Goal: Check status: Check status

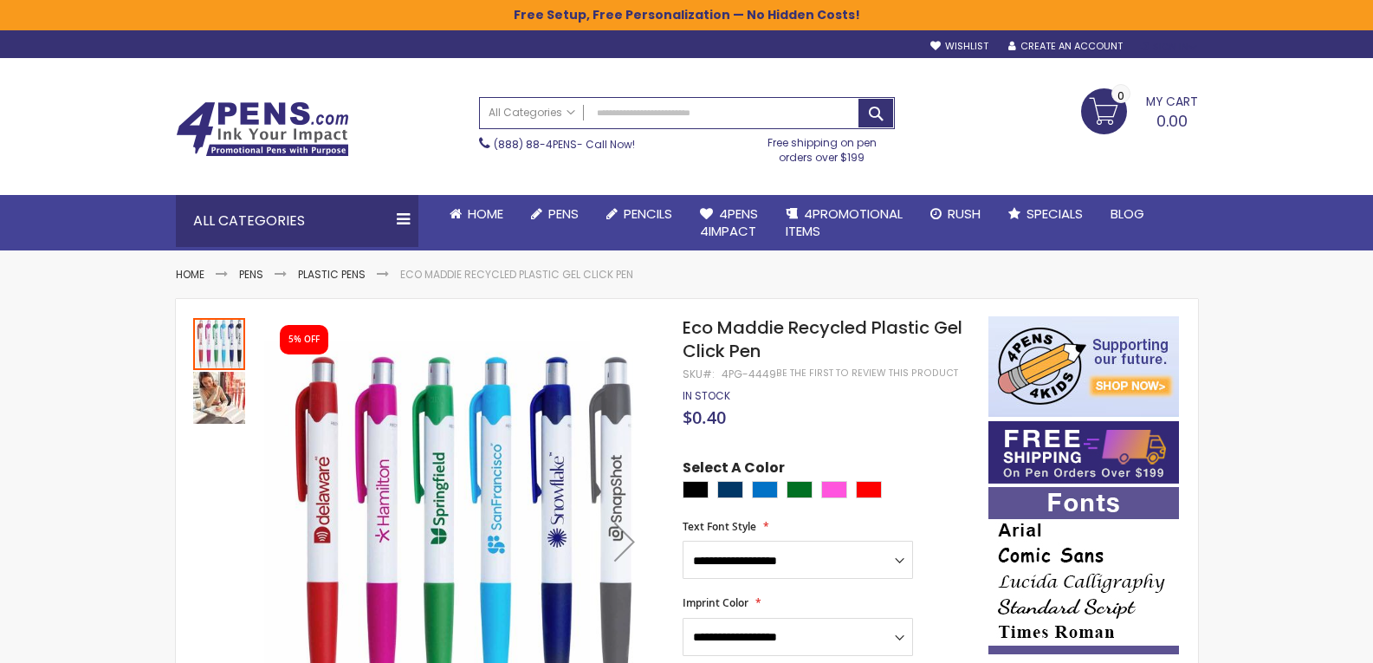
type input "**********"
click at [1141, 46] on div "Sign In" at bounding box center [1168, 47] width 57 height 13
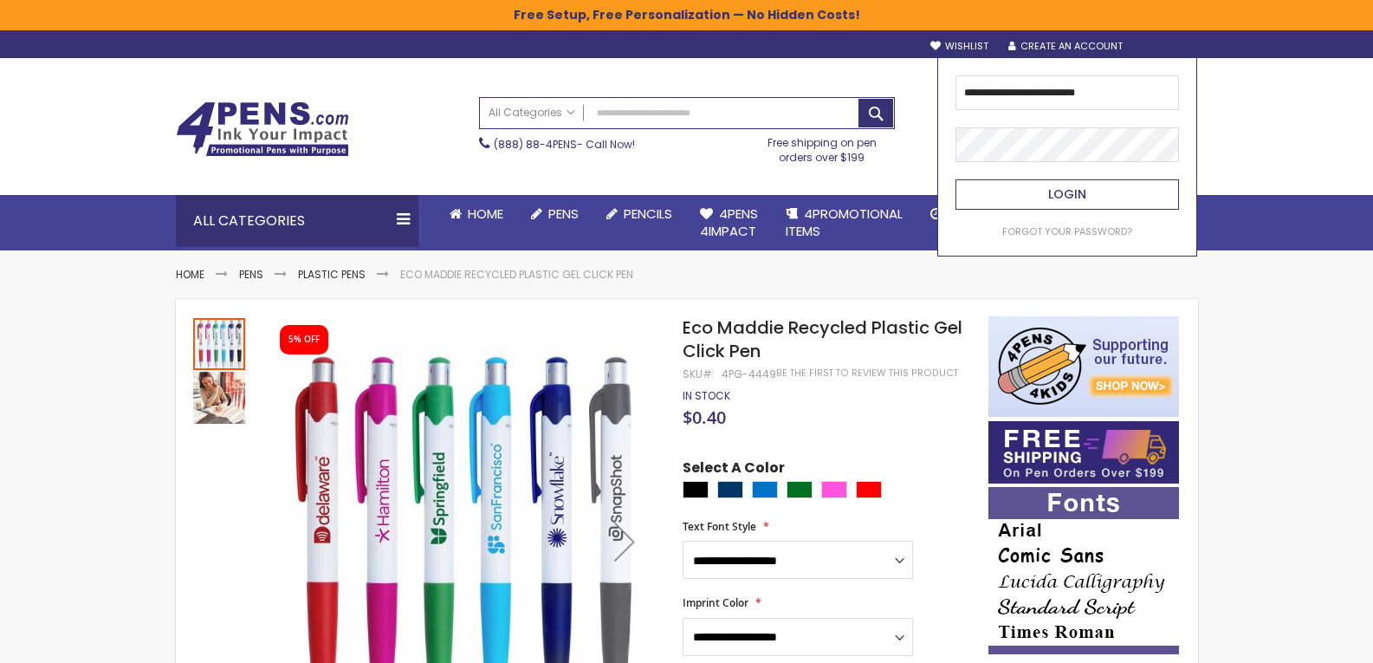
click at [1053, 188] on span "Login" at bounding box center [1067, 193] width 38 height 17
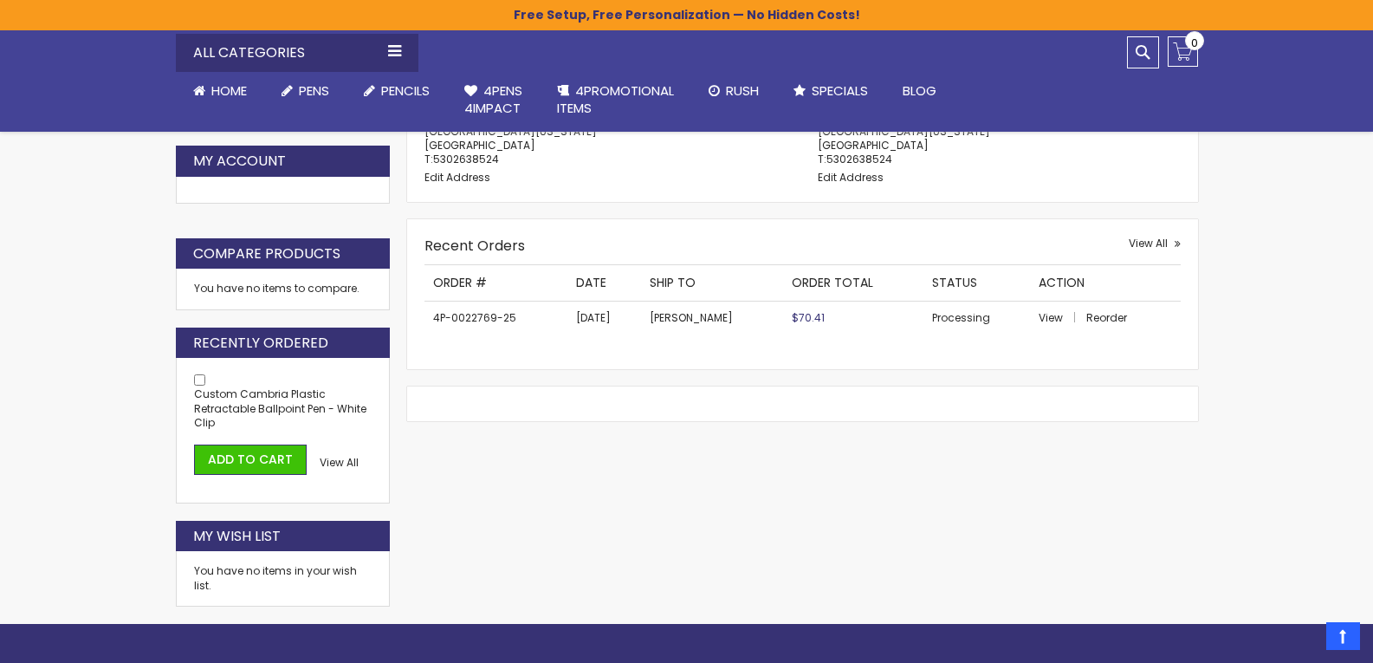
scroll to position [520, 0]
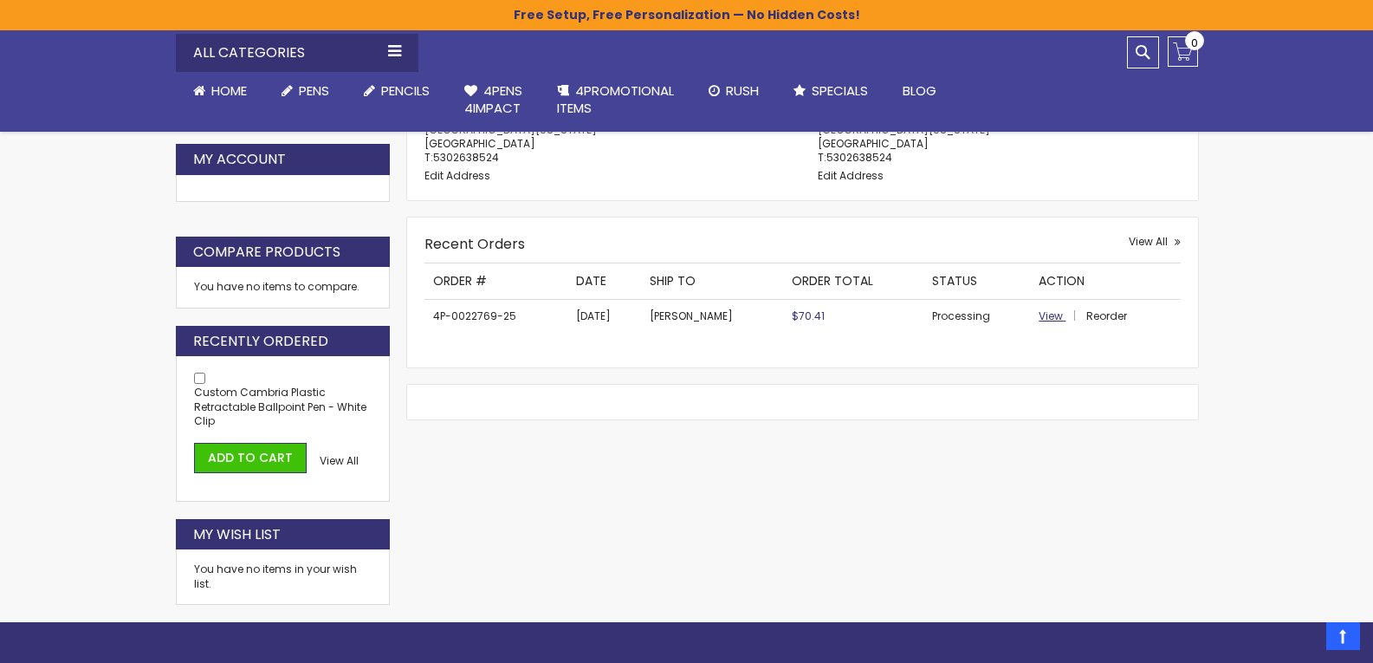
click at [1044, 319] on span "View" at bounding box center [1050, 315] width 24 height 15
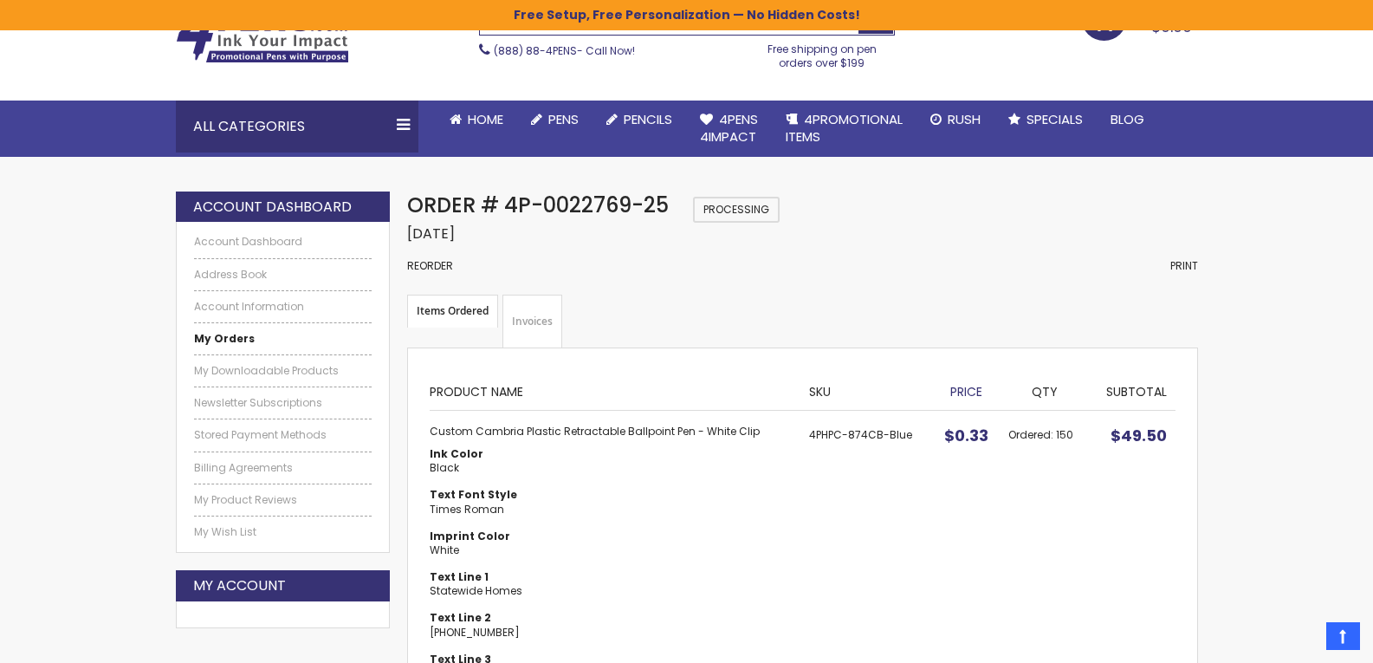
scroll to position [87, 0]
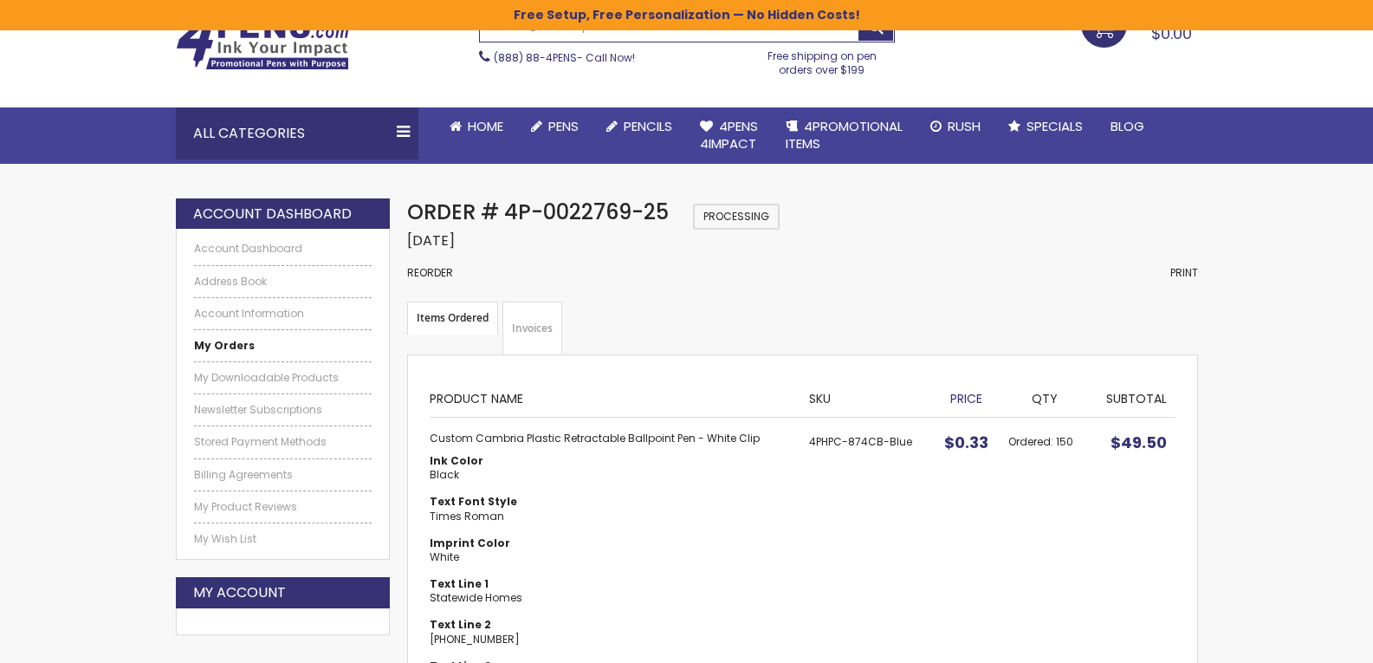
click at [526, 320] on link "Invoices" at bounding box center [532, 328] width 60 height 54
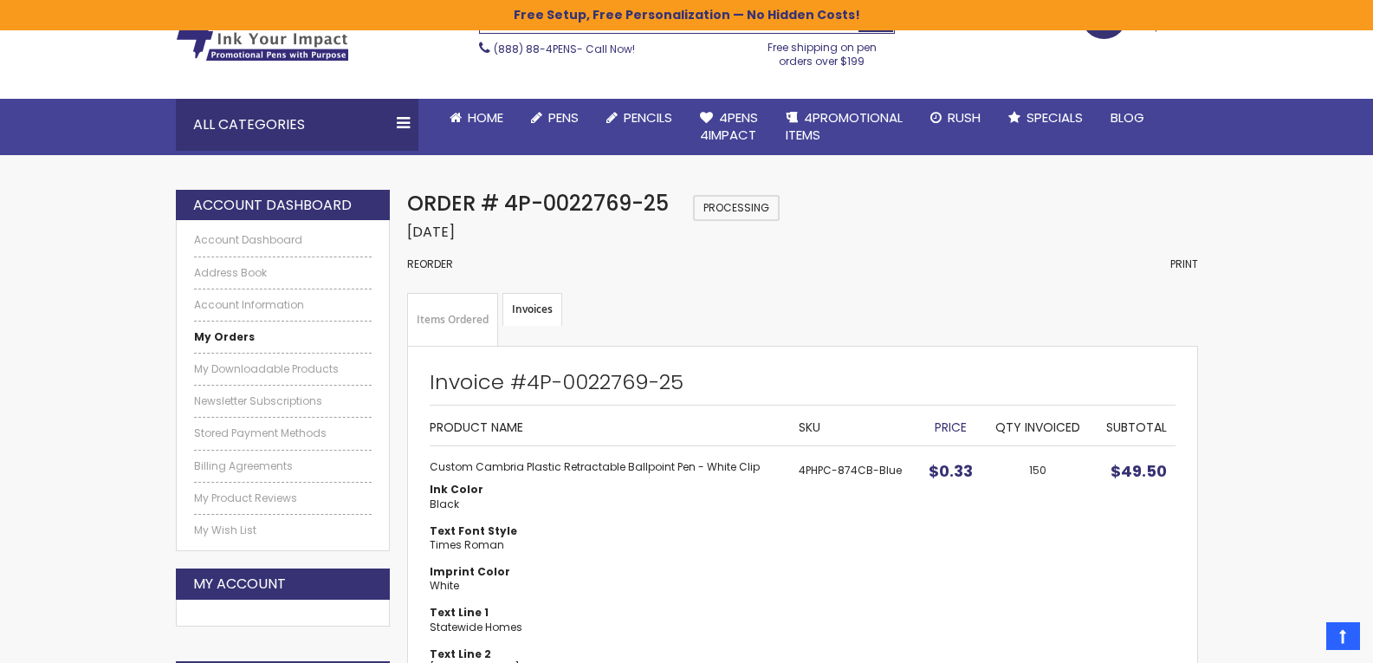
scroll to position [117, 0]
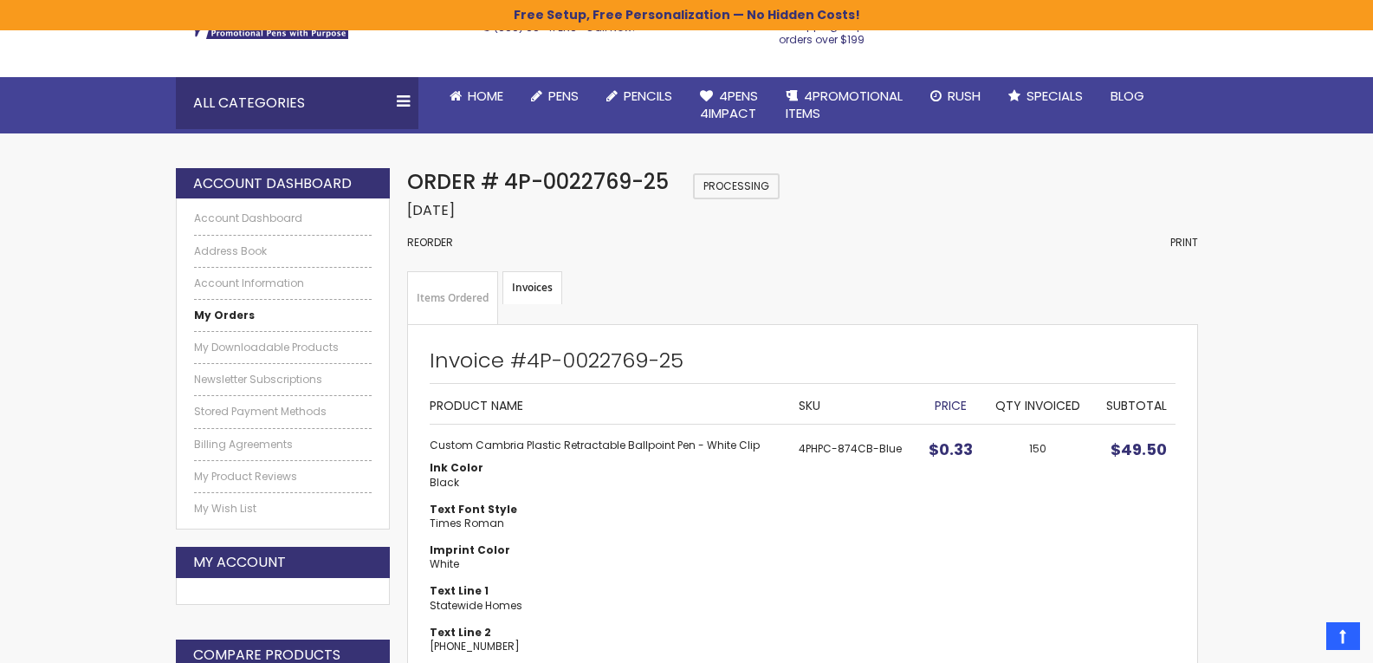
click at [456, 299] on link "Items Ordered" at bounding box center [452, 298] width 91 height 54
